Goal: Task Accomplishment & Management: Use online tool/utility

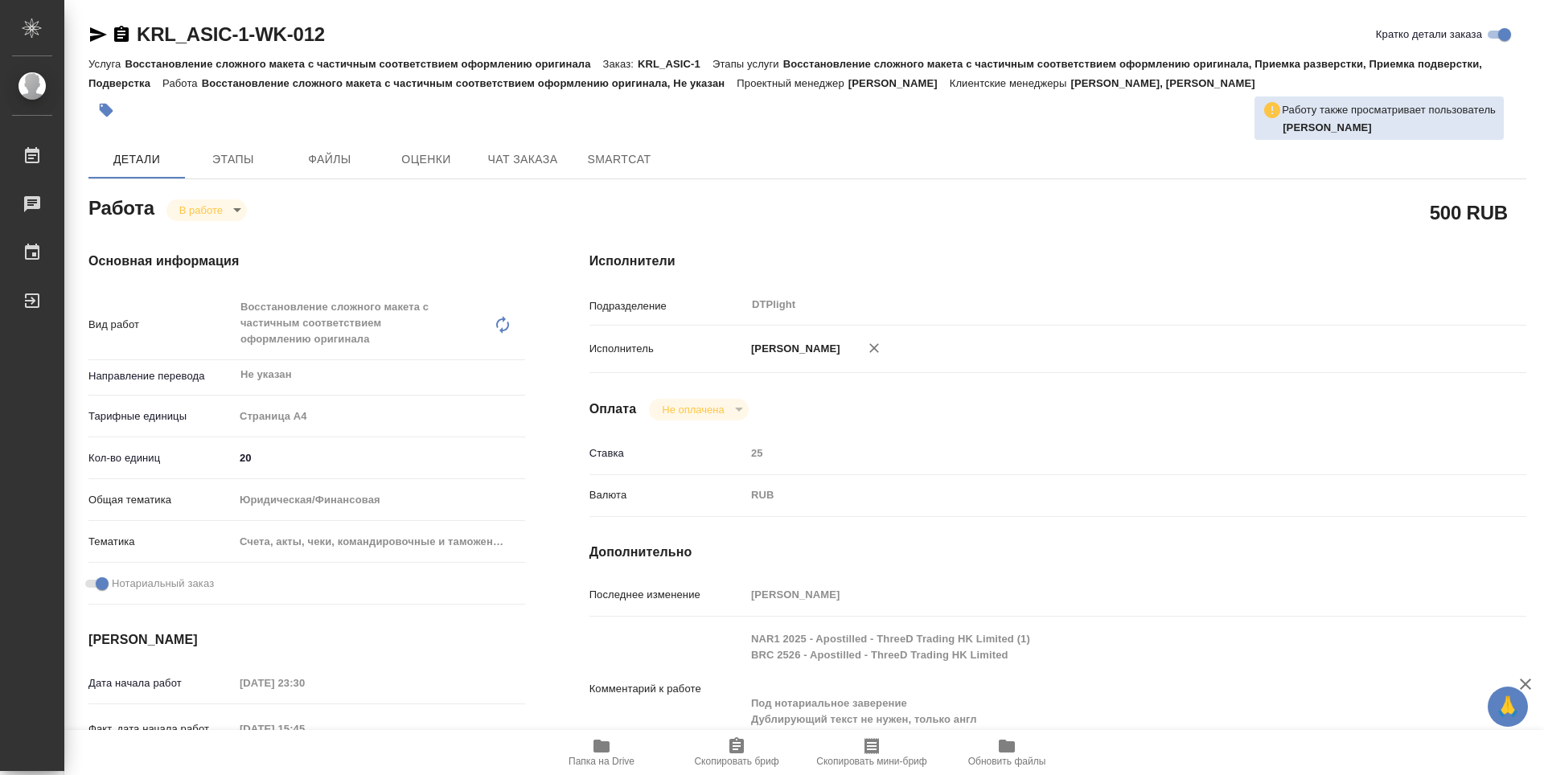
click at [599, 746] on icon "button" at bounding box center [602, 746] width 16 height 13
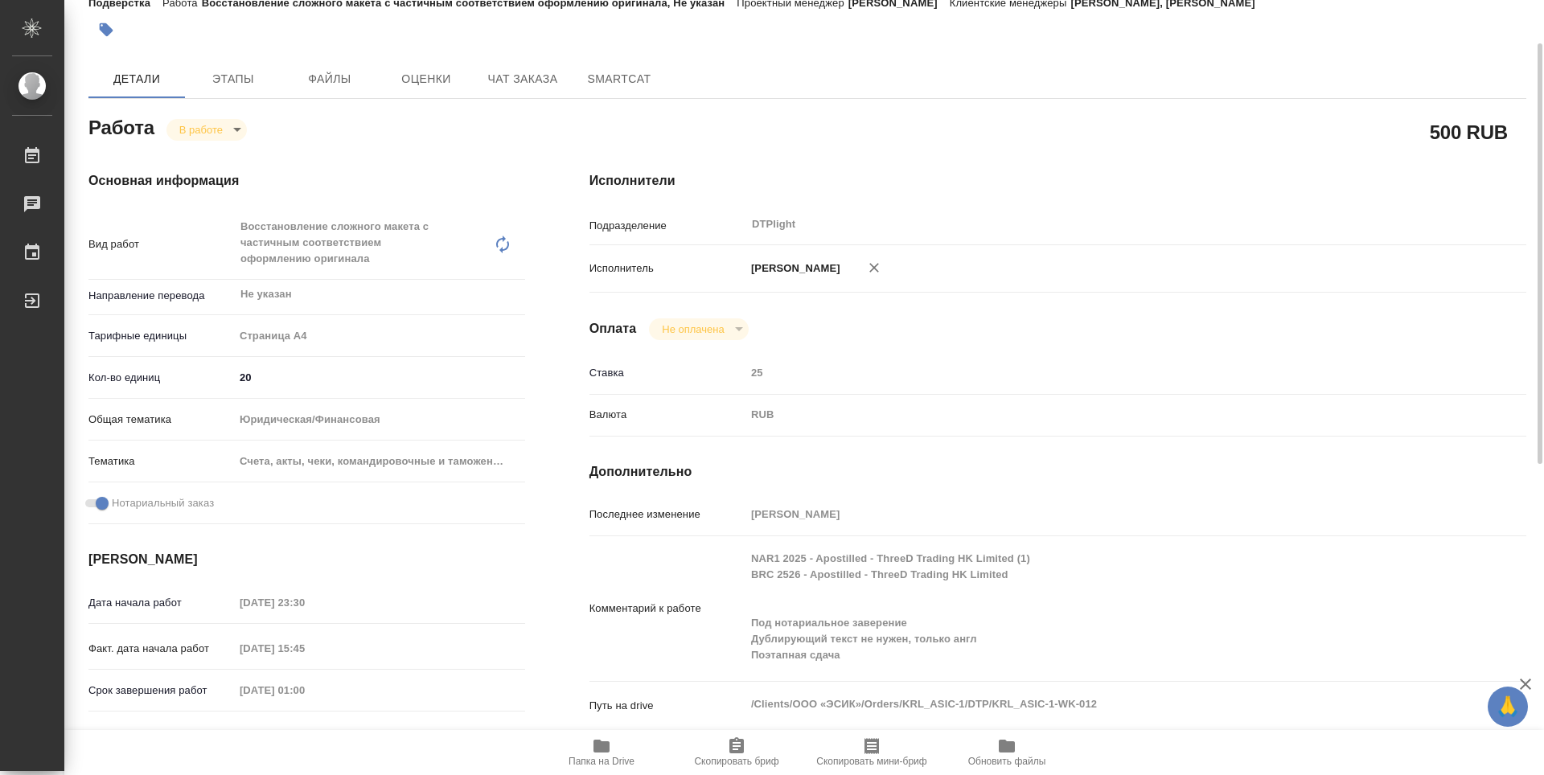
scroll to position [161, 0]
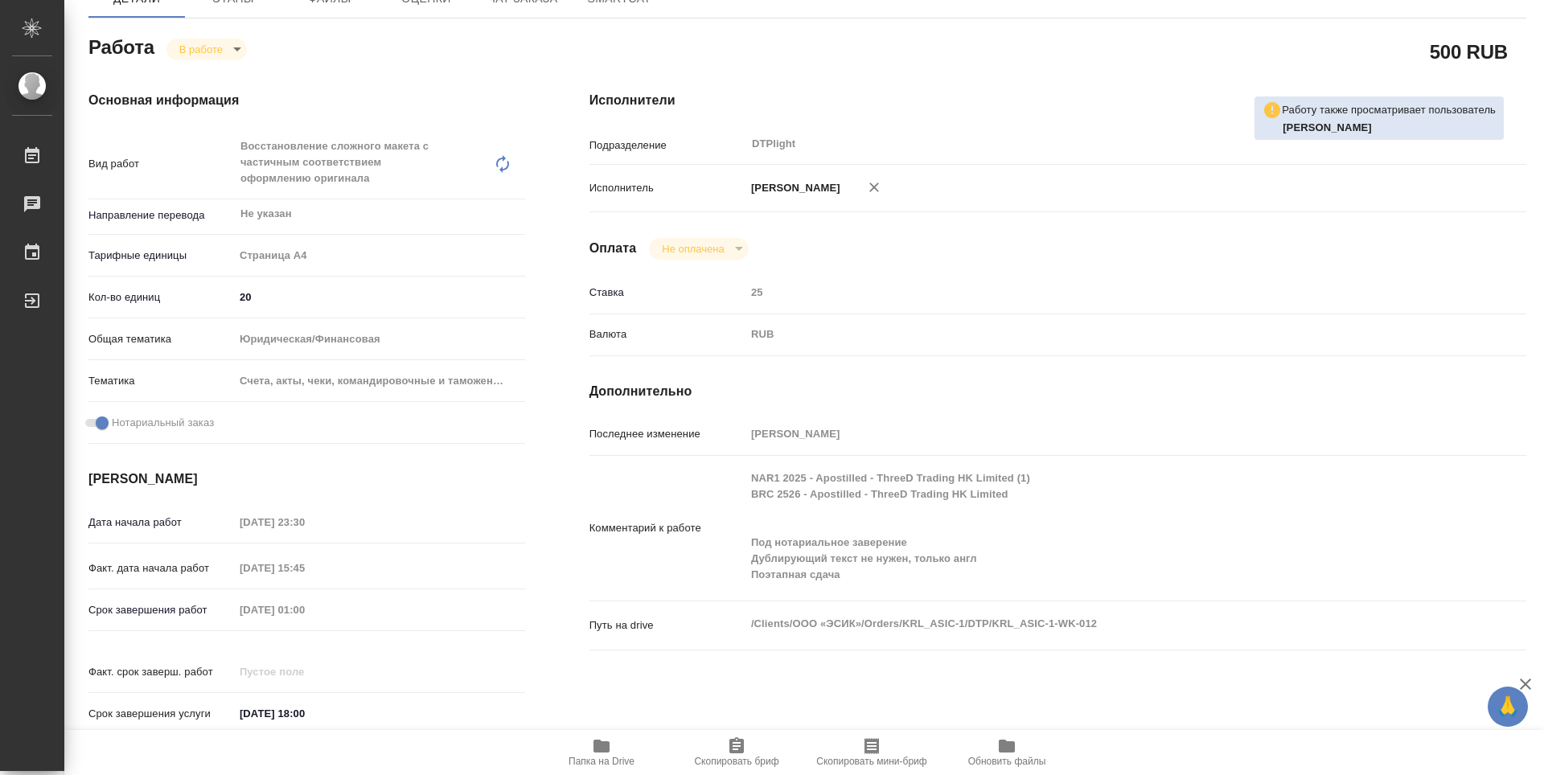
click at [1199, 321] on div "Валюта RUB RUB" at bounding box center [1058, 335] width 937 height 28
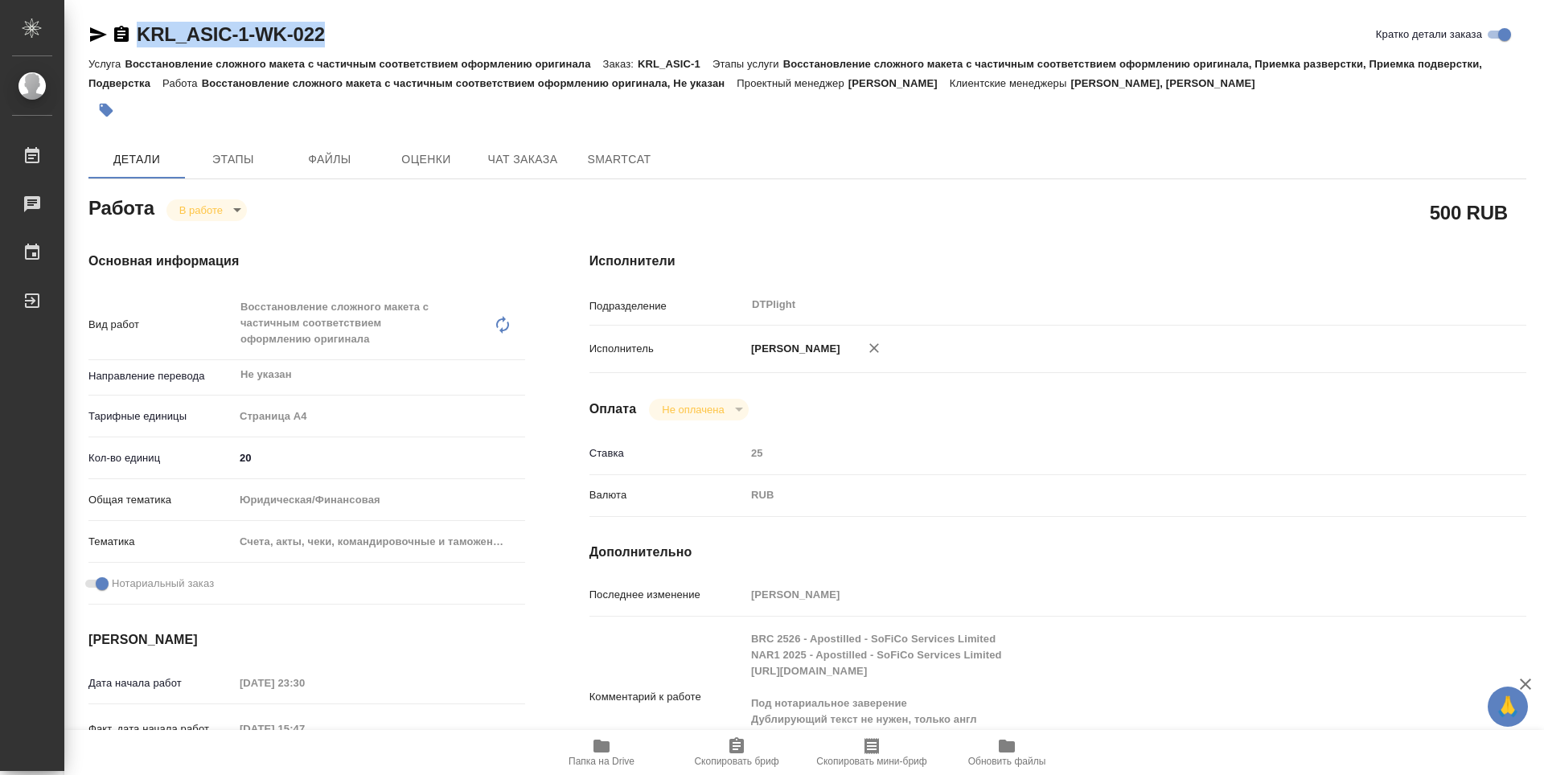
click at [602, 755] on icon "button" at bounding box center [601, 746] width 19 height 19
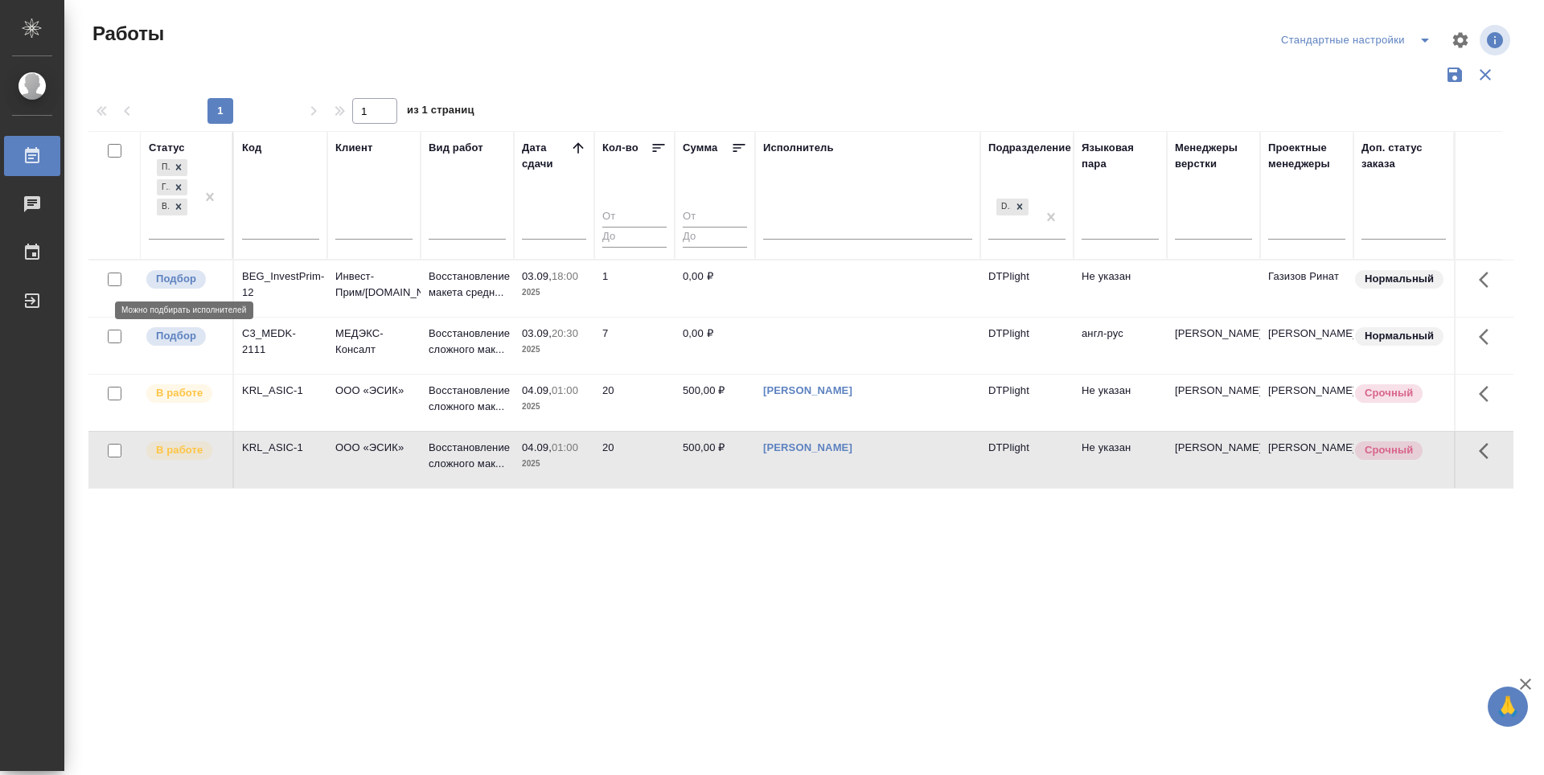
click at [177, 278] on p "Подбор" at bounding box center [176, 279] width 40 height 16
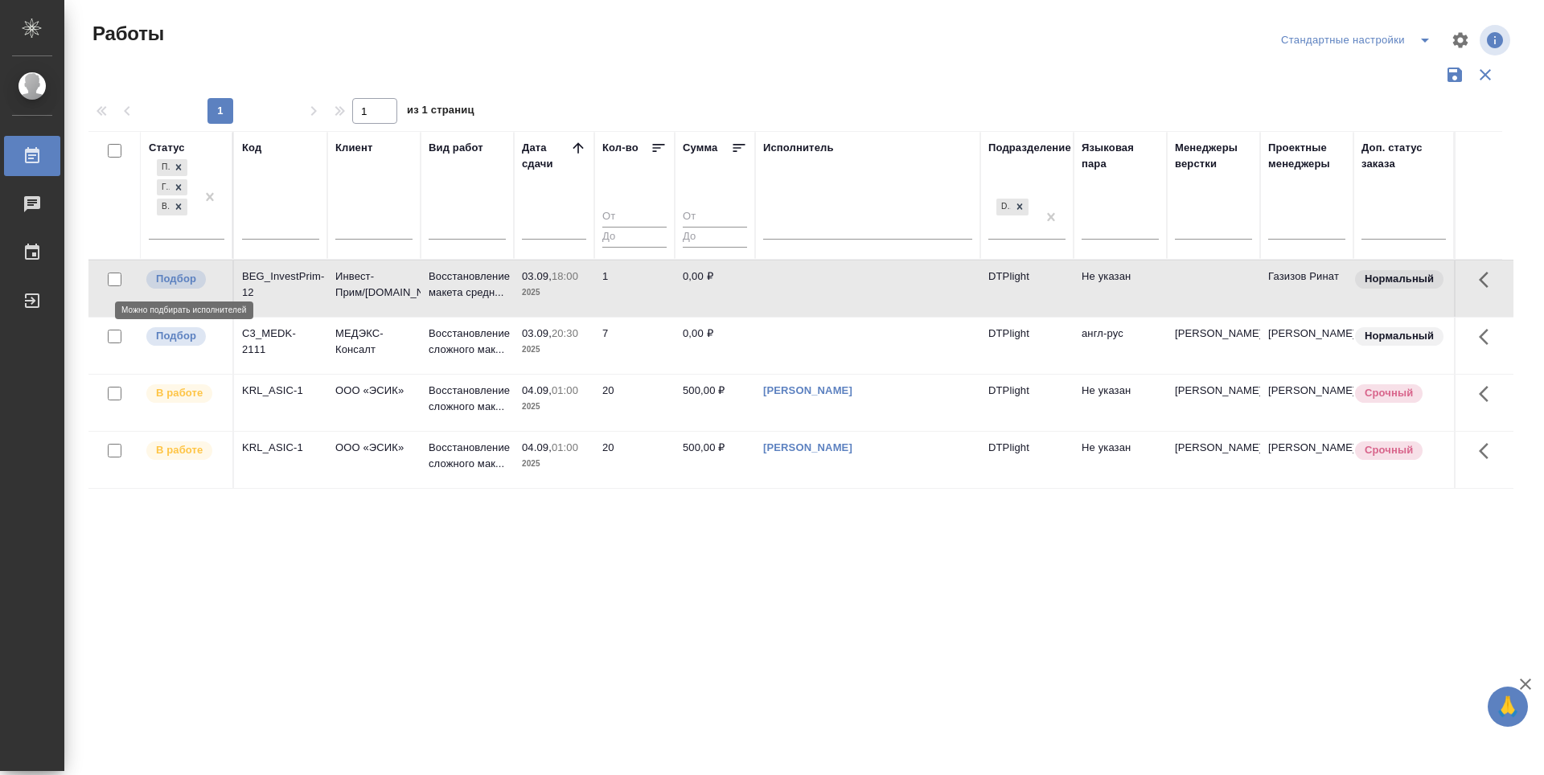
click at [177, 278] on p "Подбор" at bounding box center [176, 279] width 40 height 16
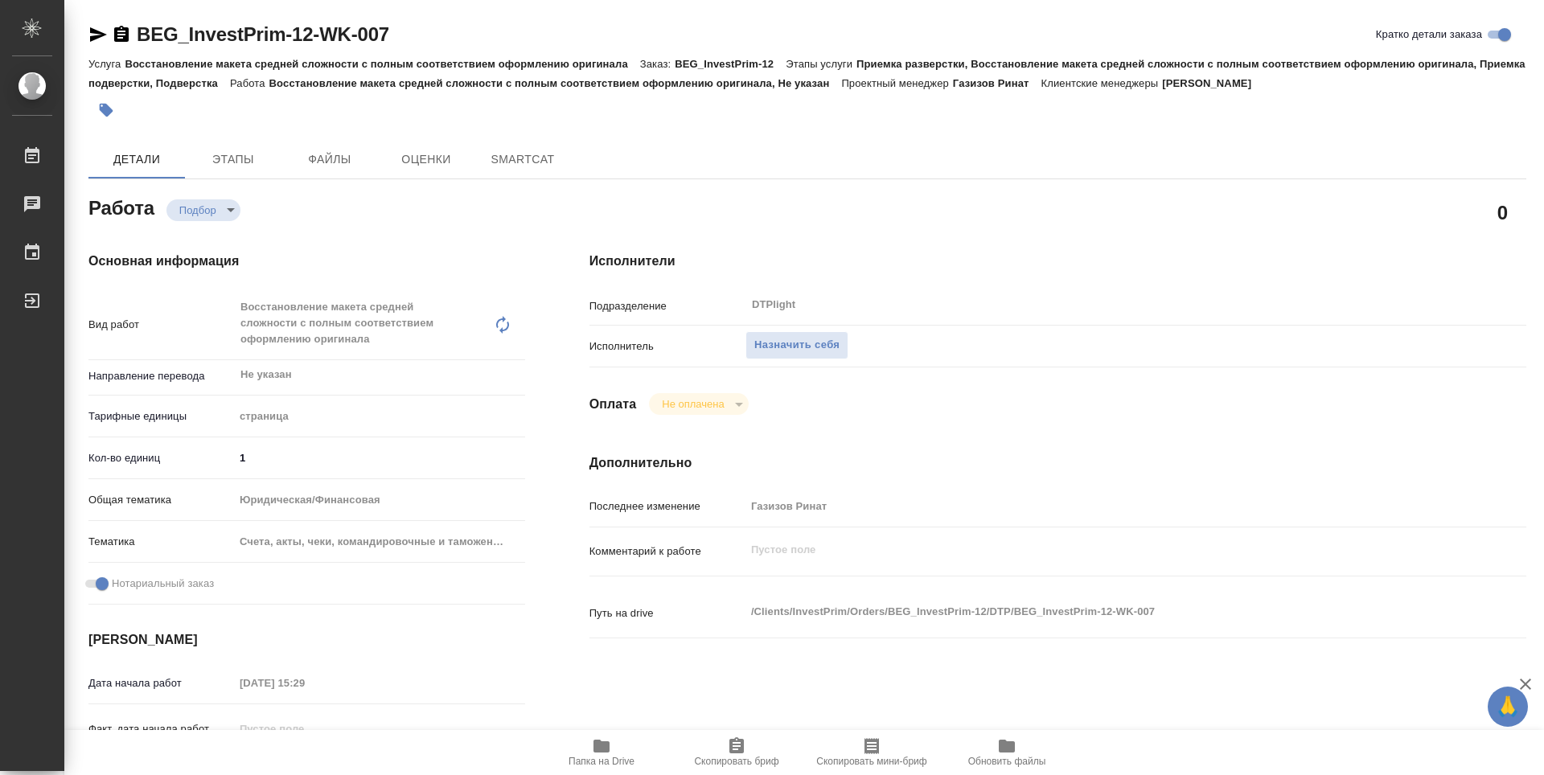
type textarea "x"
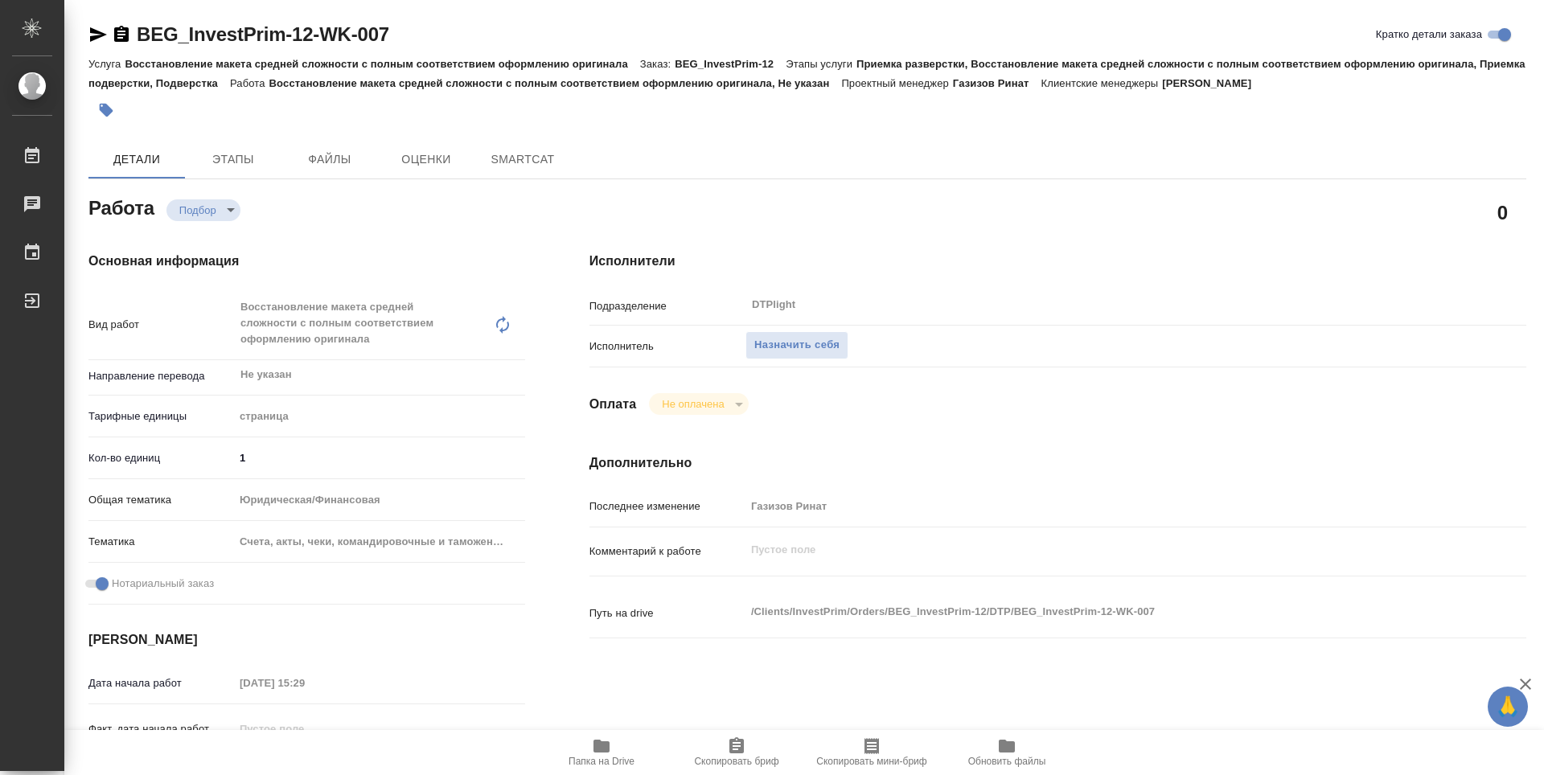
type textarea "x"
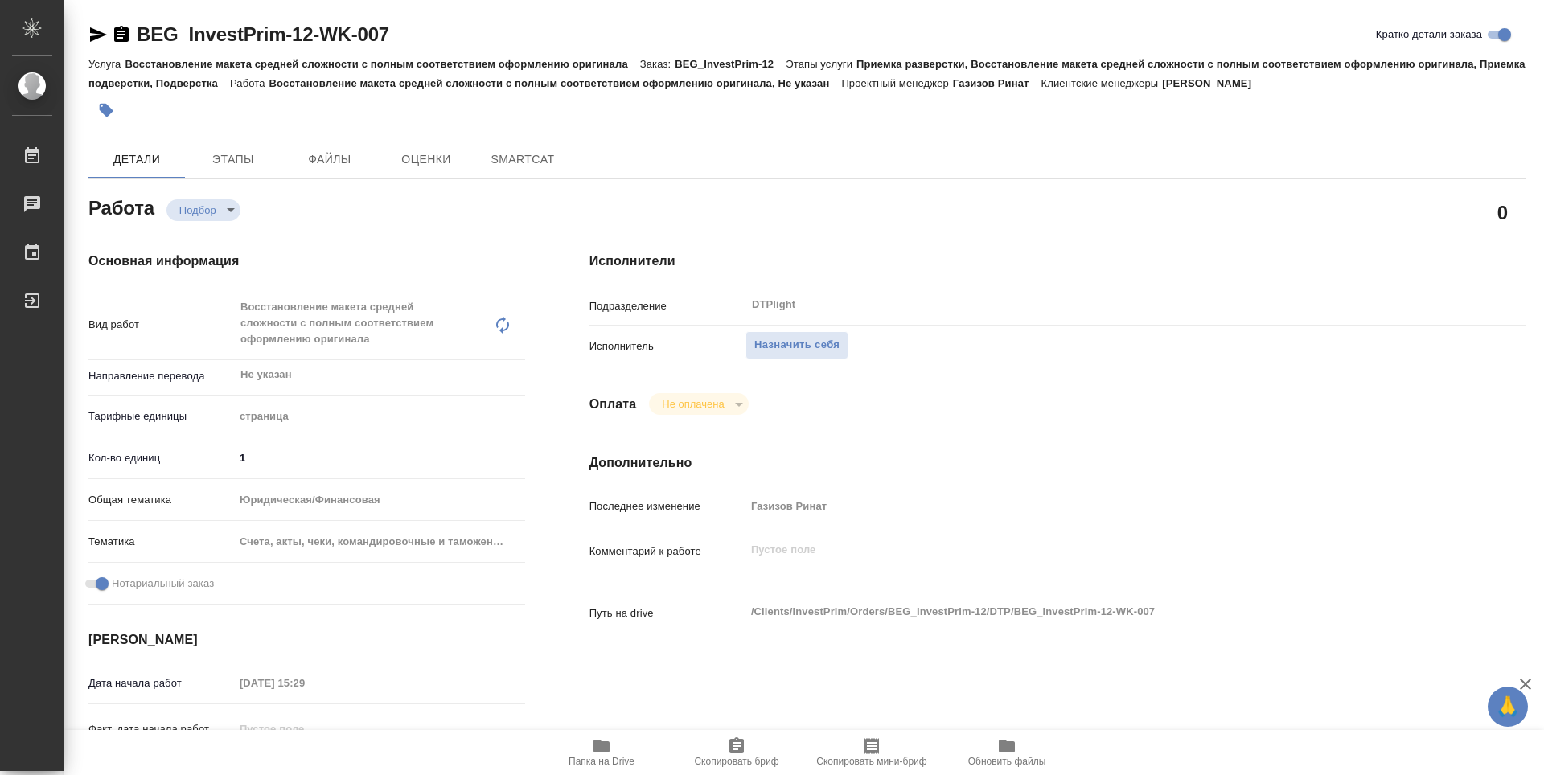
type textarea "x"
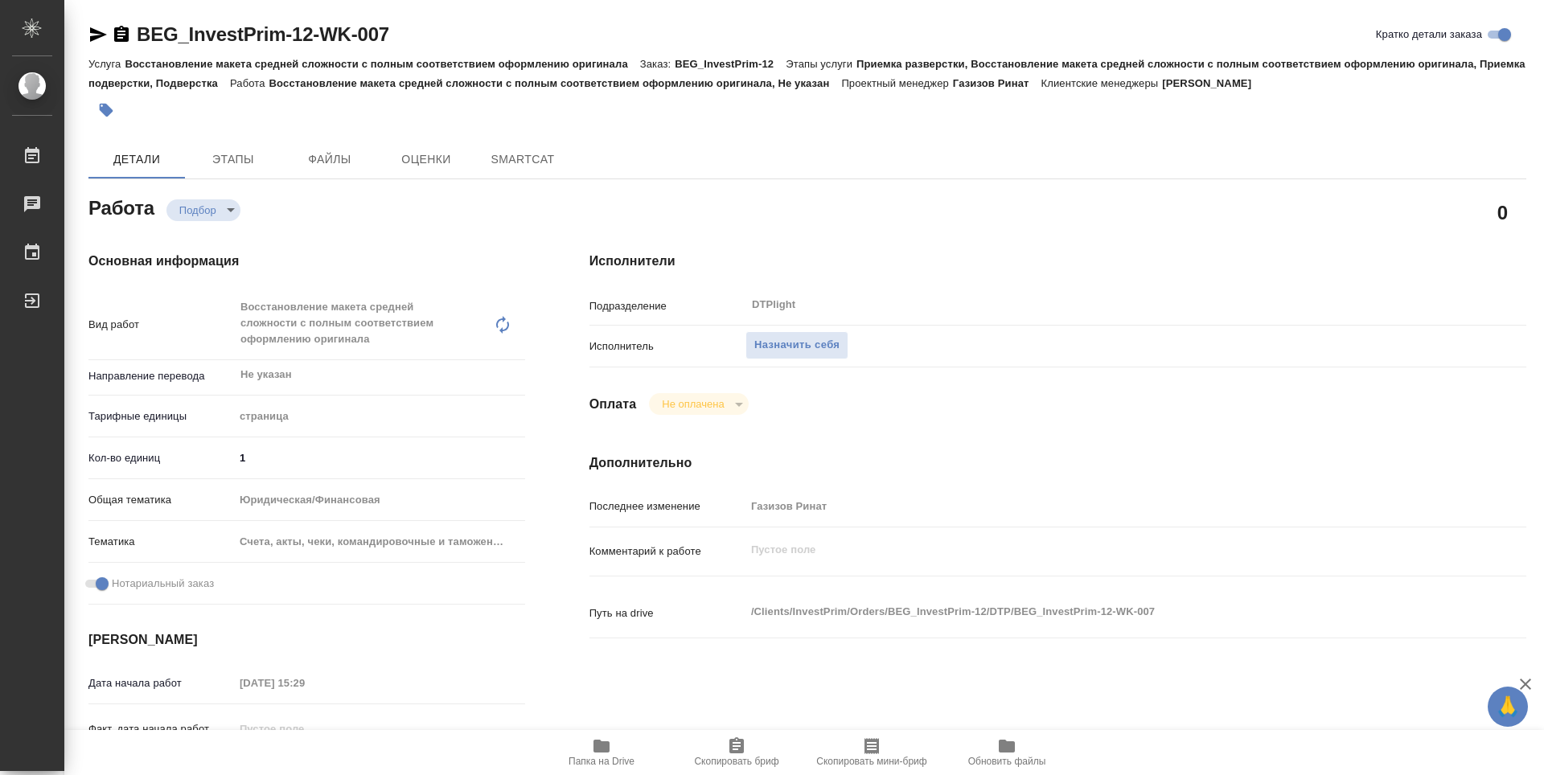
type textarea "x"
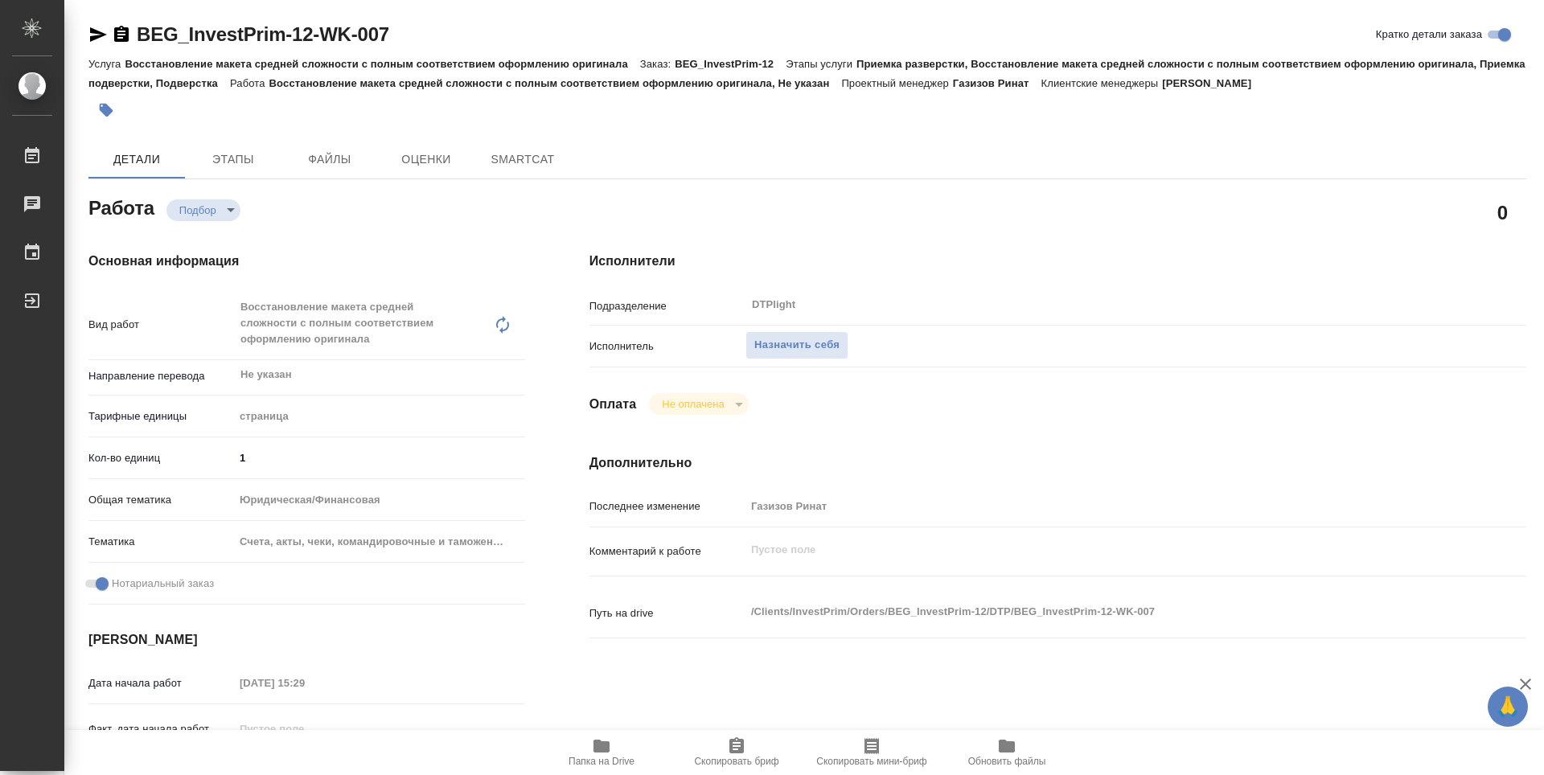
type textarea "x"
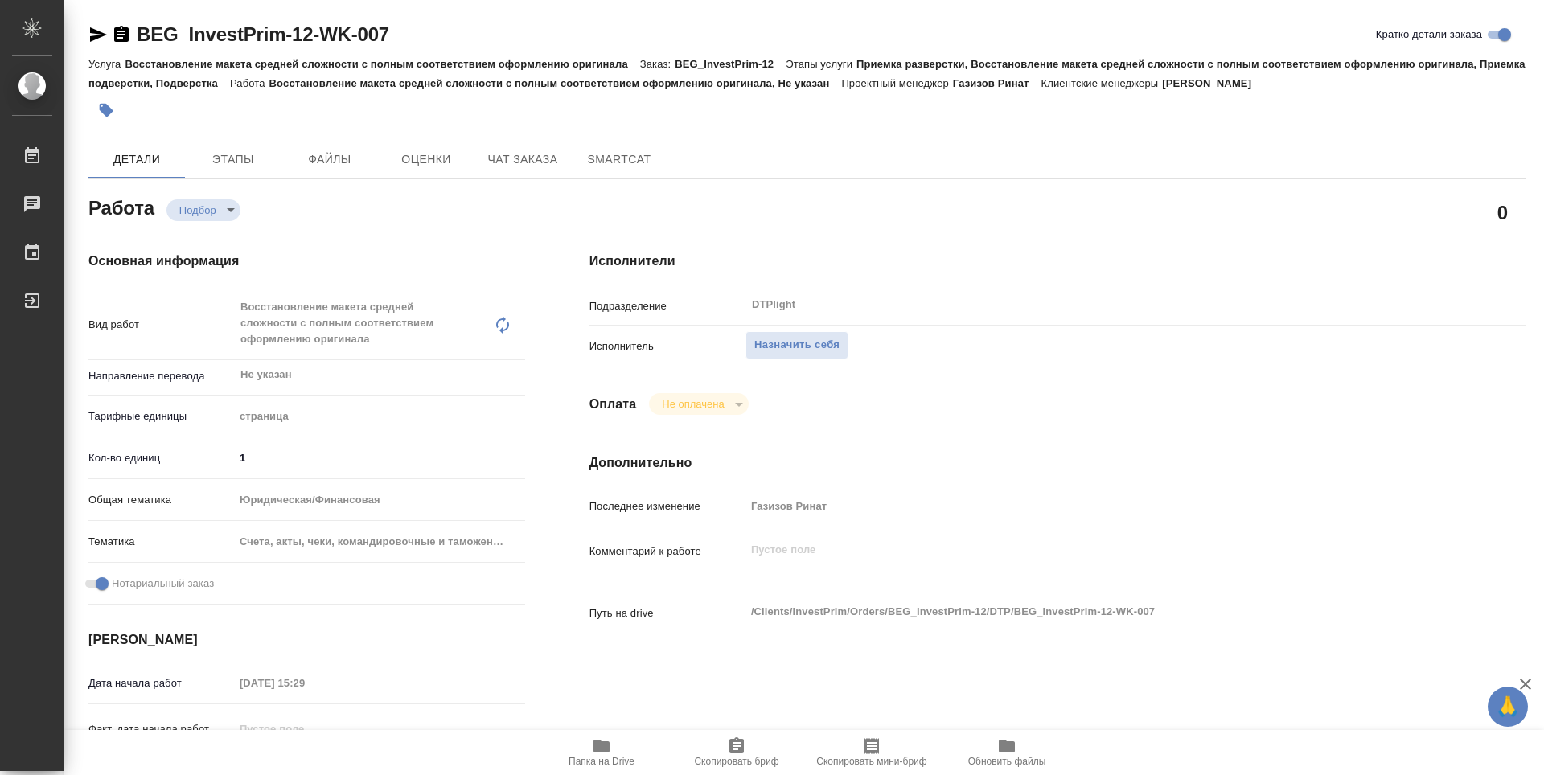
type textarea "x"
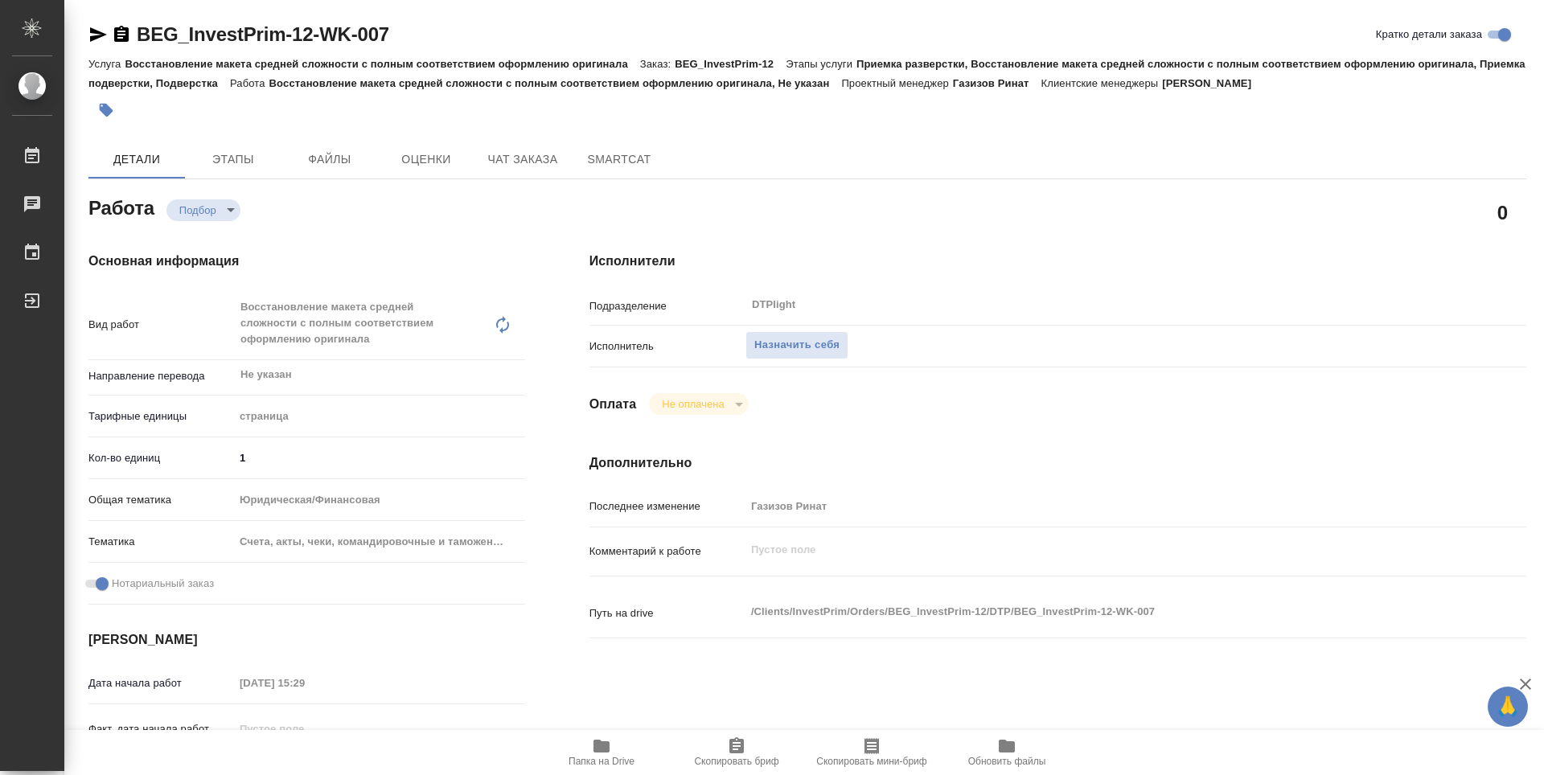
click at [603, 750] on icon "button" at bounding box center [602, 746] width 16 height 13
type textarea "x"
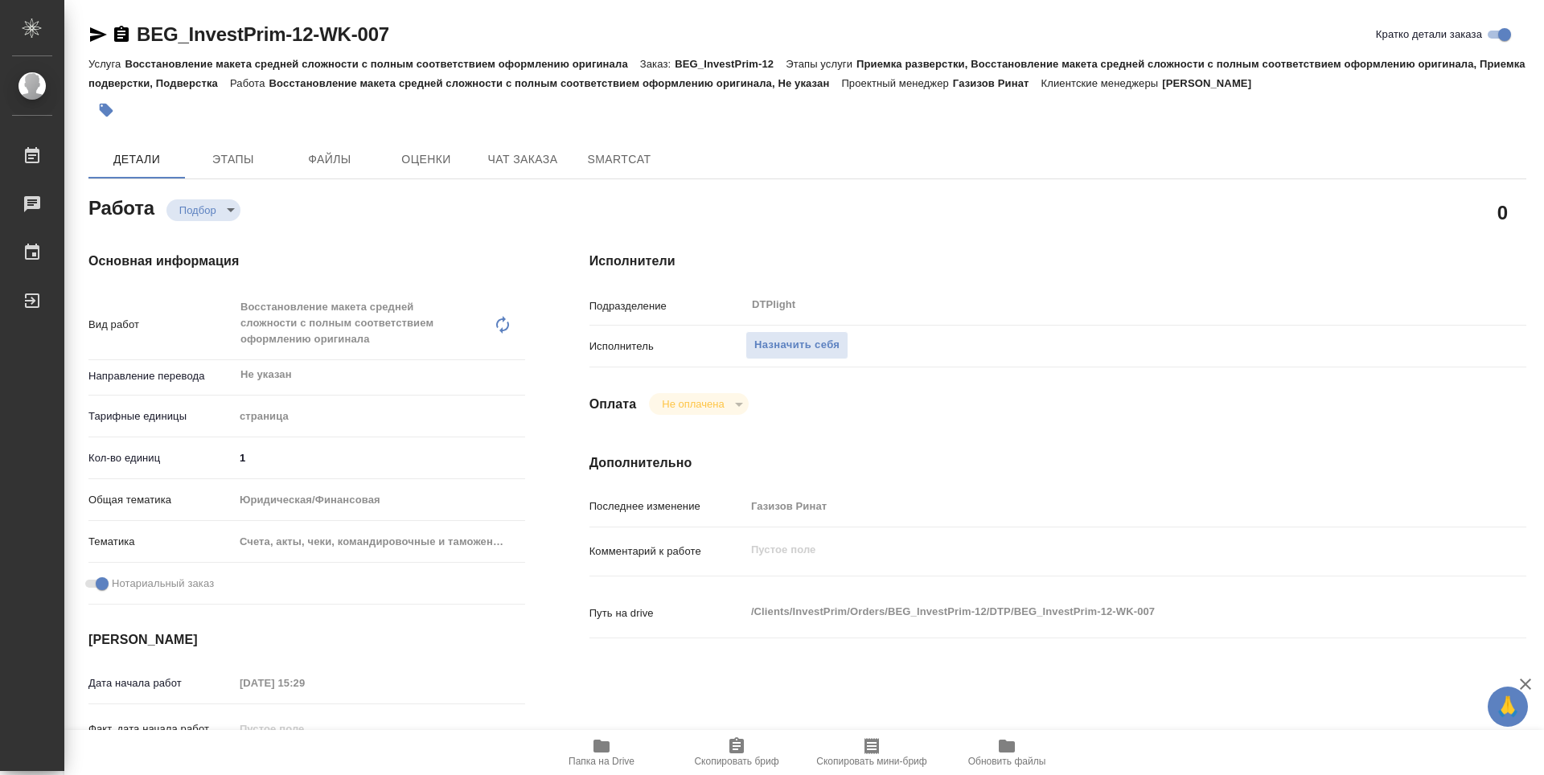
type textarea "x"
